Goal: Use online tool/utility: Utilize a website feature to perform a specific function

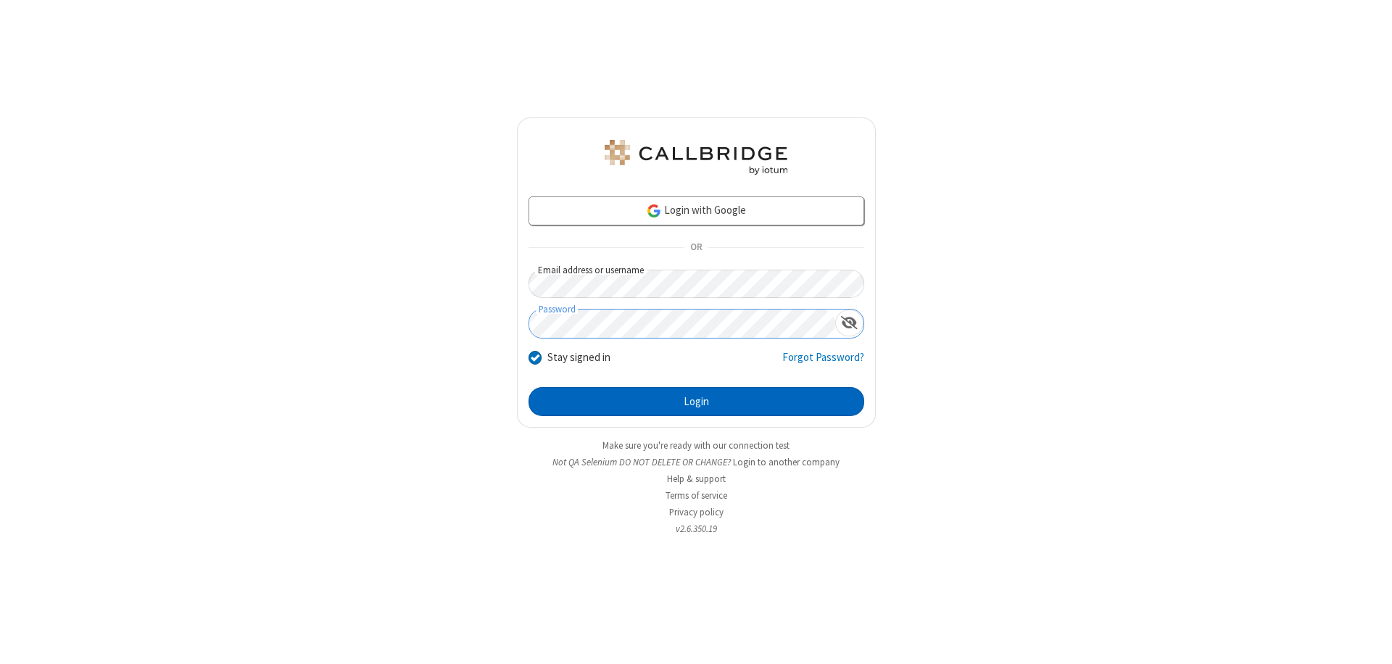
click at [696, 402] on button "Login" at bounding box center [697, 401] width 336 height 29
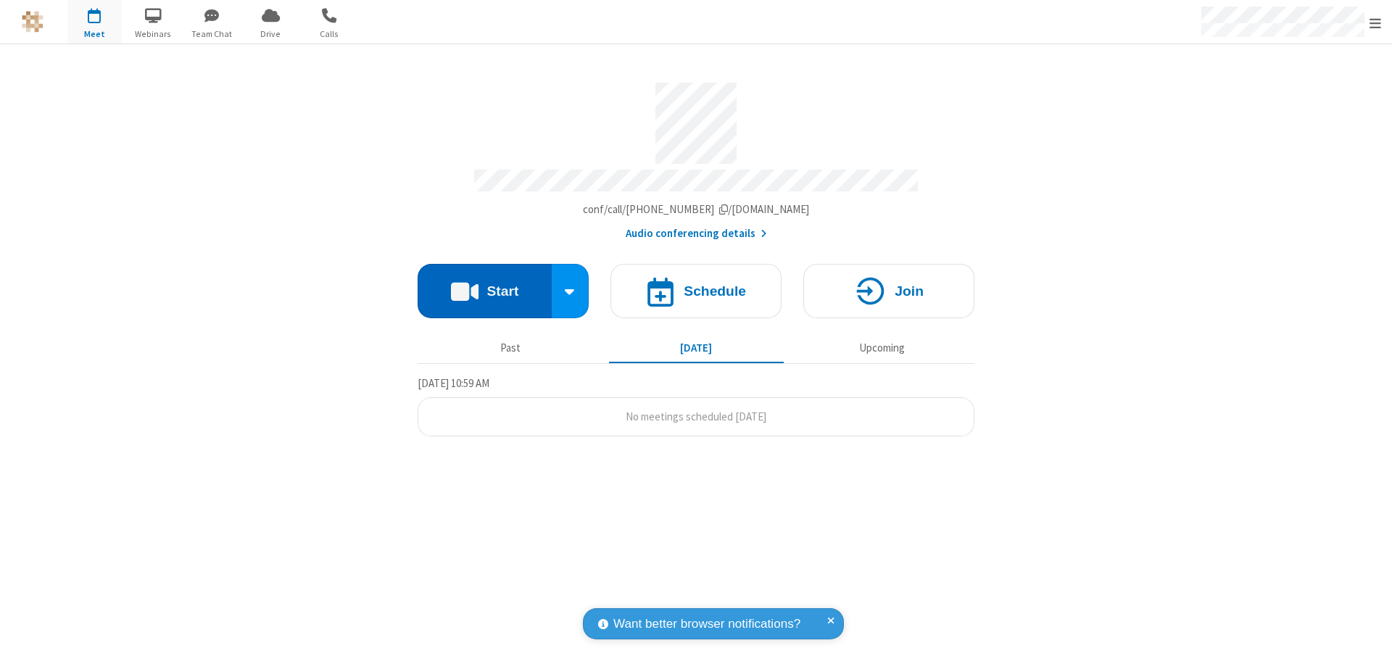
click at [484, 284] on button "Start" at bounding box center [485, 291] width 134 height 54
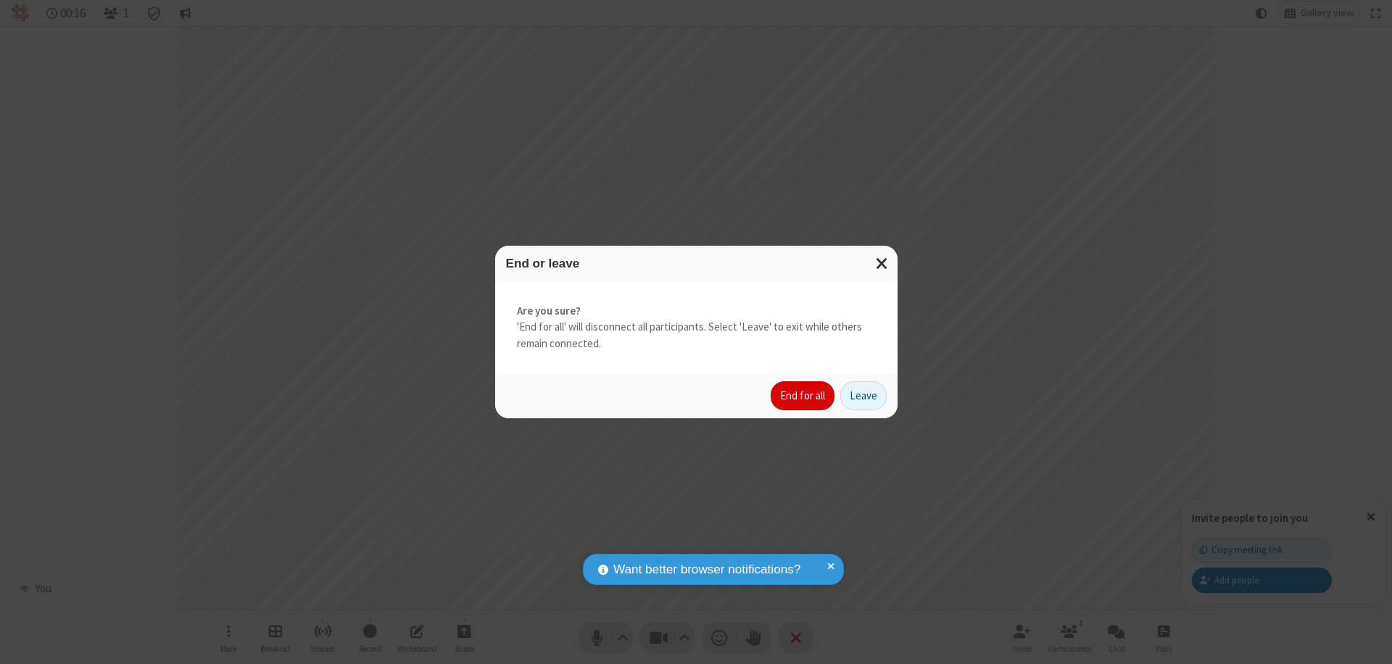
click at [803, 396] on button "End for all" at bounding box center [803, 395] width 64 height 29
